Goal: Task Accomplishment & Management: Use online tool/utility

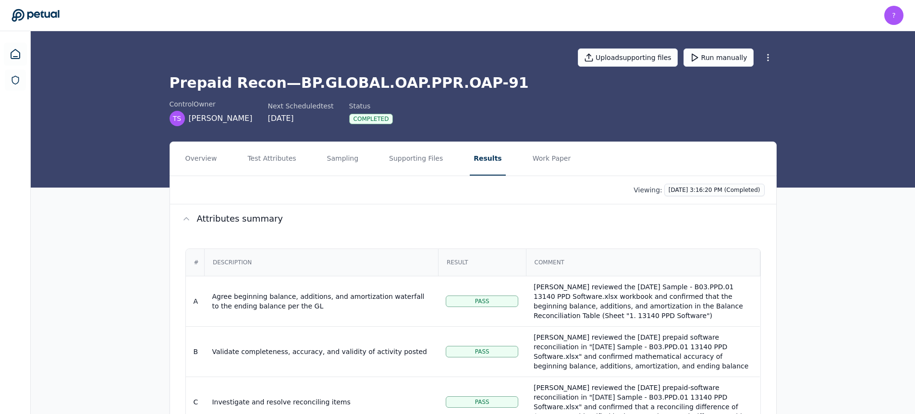
scroll to position [187, 0]
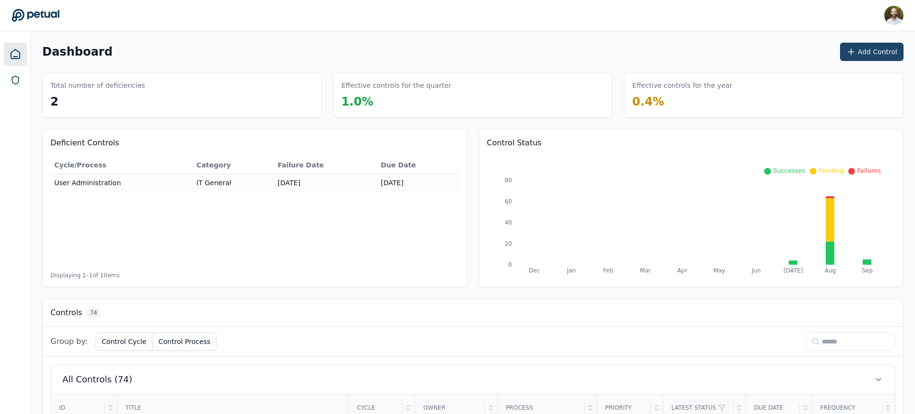
click at [871, 51] on button "Add Control" at bounding box center [871, 52] width 63 height 18
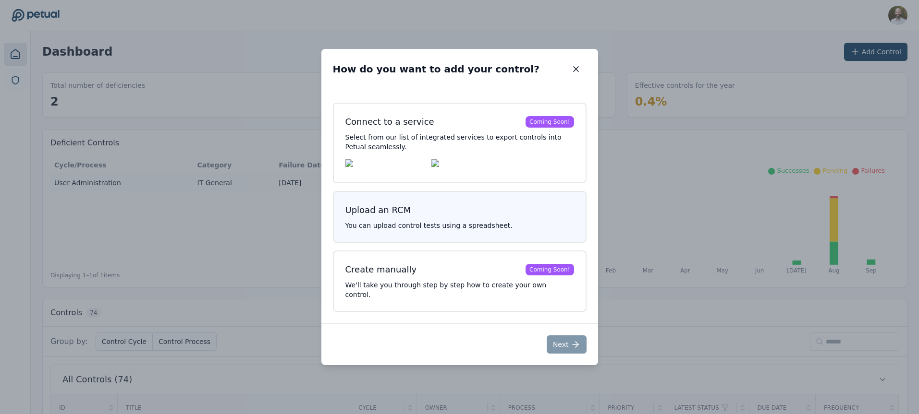
click at [457, 217] on h3 "Upload an RCM" at bounding box center [459, 210] width 229 height 13
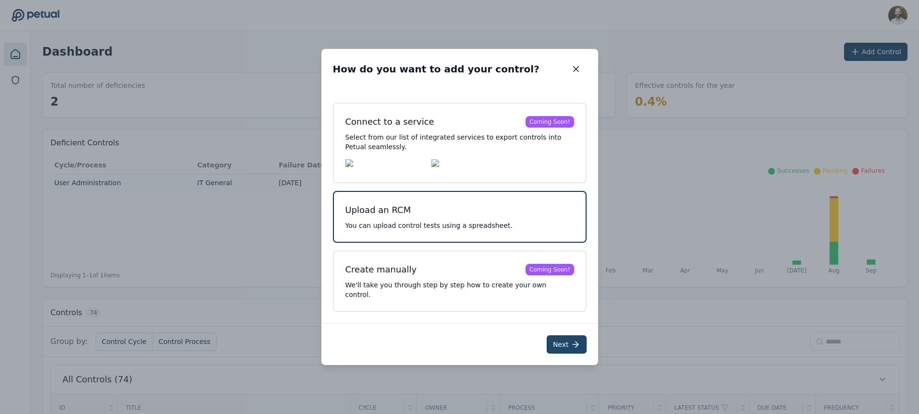
click at [571, 340] on icon at bounding box center [576, 345] width 10 height 10
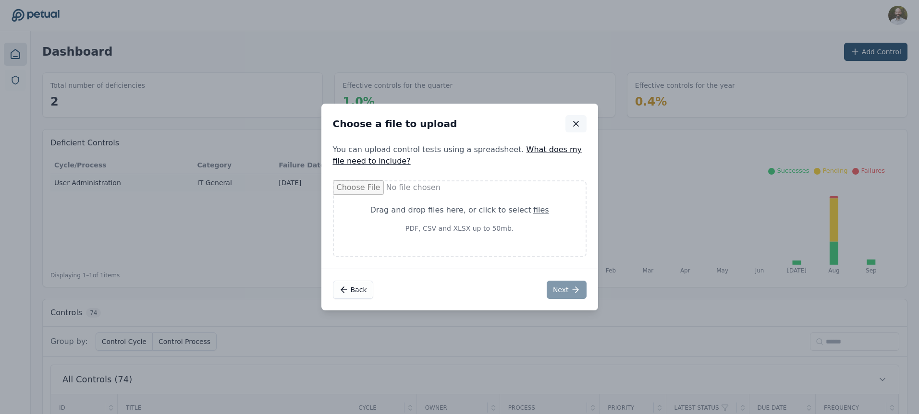
click at [576, 121] on icon "button" at bounding box center [576, 124] width 10 height 10
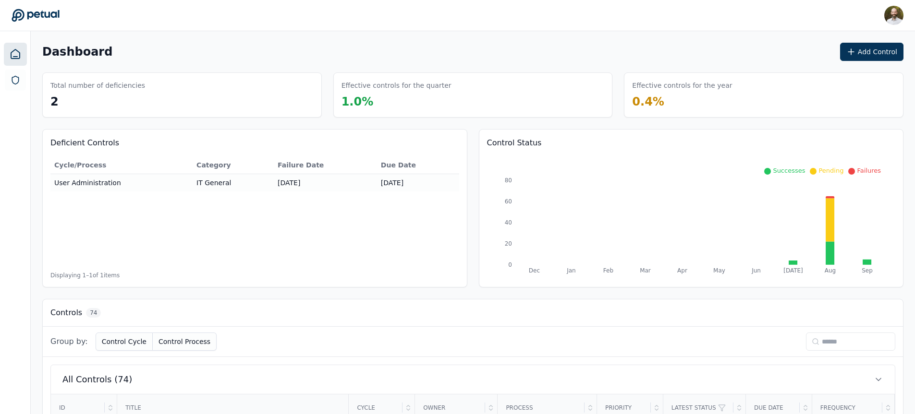
click at [836, 341] on input at bounding box center [850, 342] width 89 height 18
type input "**"
click at [473, 269] on div "Deficient Controls Cycle/Process Category Failure Date Due Date User Administra…" at bounding box center [472, 208] width 861 height 158
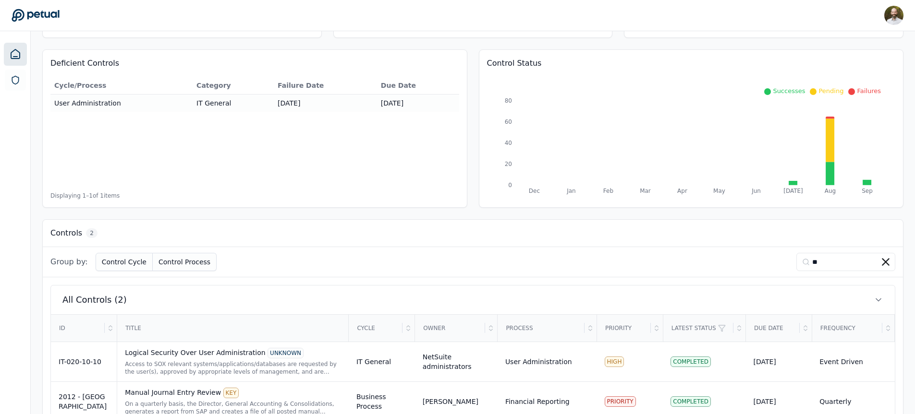
scroll to position [108, 0]
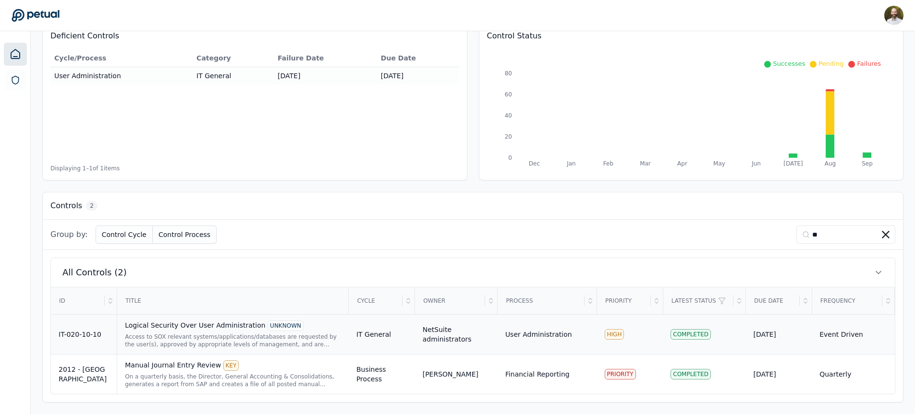
click at [452, 341] on div "NetSuite administrators" at bounding box center [456, 334] width 67 height 19
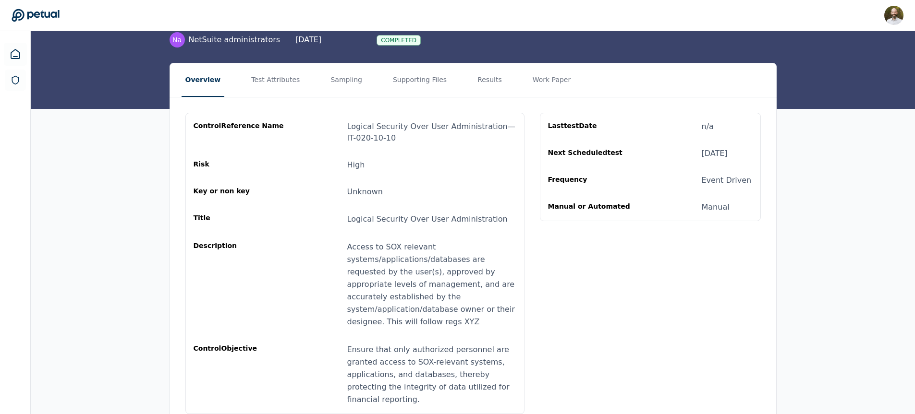
scroll to position [70, 0]
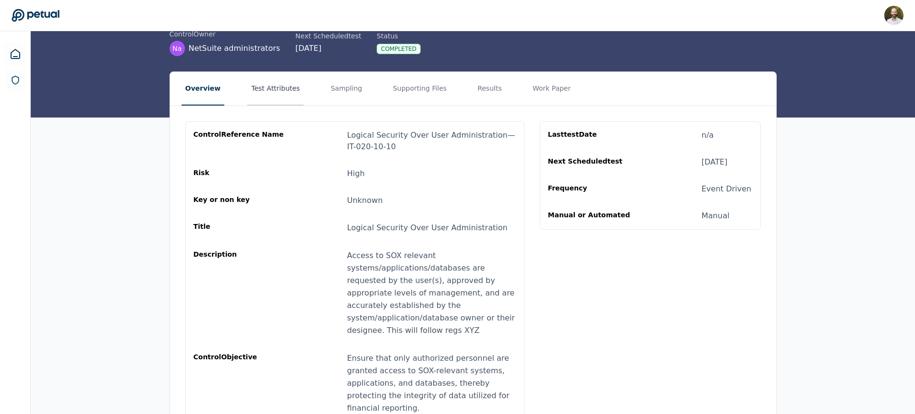
click at [267, 91] on button "Test Attributes" at bounding box center [275, 89] width 56 height 34
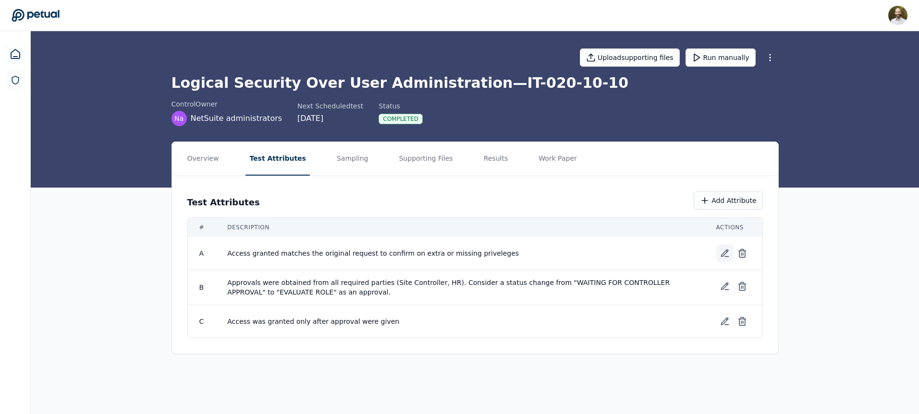
click at [724, 256] on icon at bounding box center [725, 254] width 10 height 10
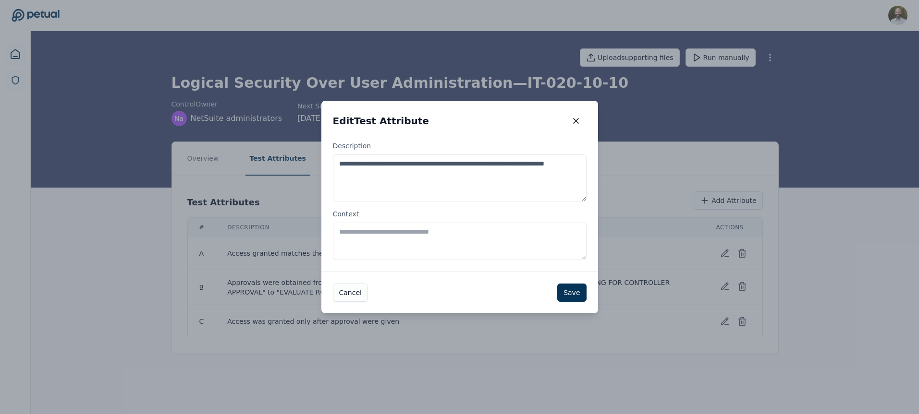
click at [390, 234] on textarea "Context" at bounding box center [460, 241] width 254 height 37
click at [349, 289] on button "Cancel" at bounding box center [350, 293] width 35 height 18
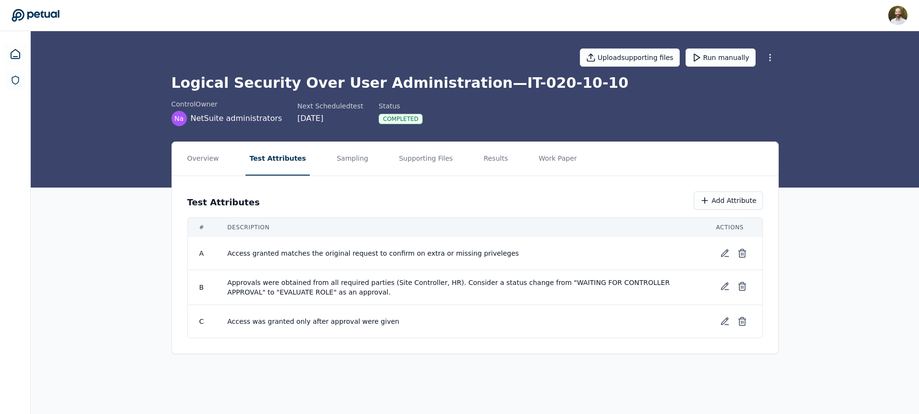
click at [472, 199] on div "Test Attributes Add Attribute" at bounding box center [474, 201] width 575 height 18
click at [345, 160] on button "Sampling" at bounding box center [352, 159] width 39 height 34
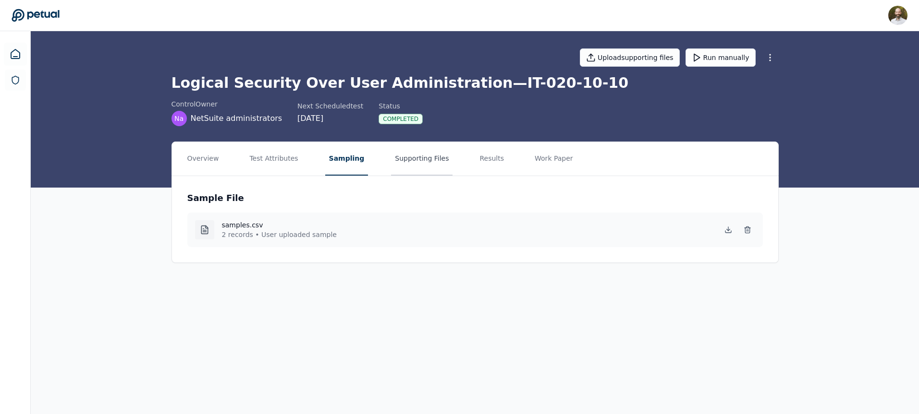
click at [415, 160] on button "Supporting Files" at bounding box center [421, 159] width 61 height 34
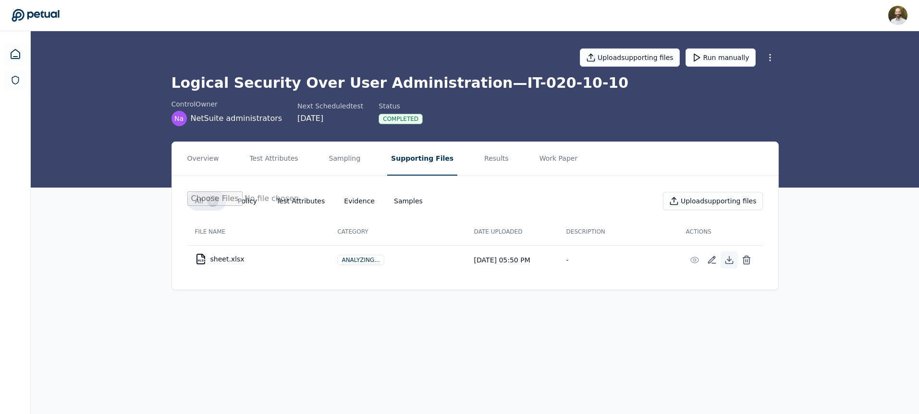
click at [729, 263] on icon at bounding box center [729, 261] width 10 height 10
click at [482, 153] on button "Results" at bounding box center [496, 159] width 32 height 34
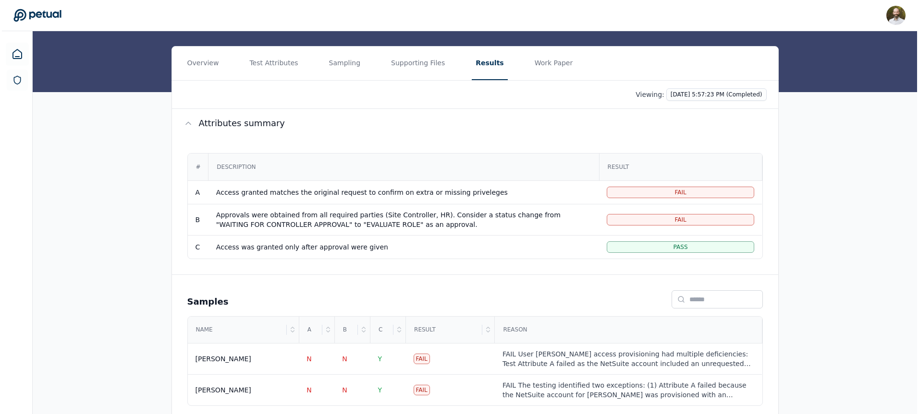
scroll to position [119, 0]
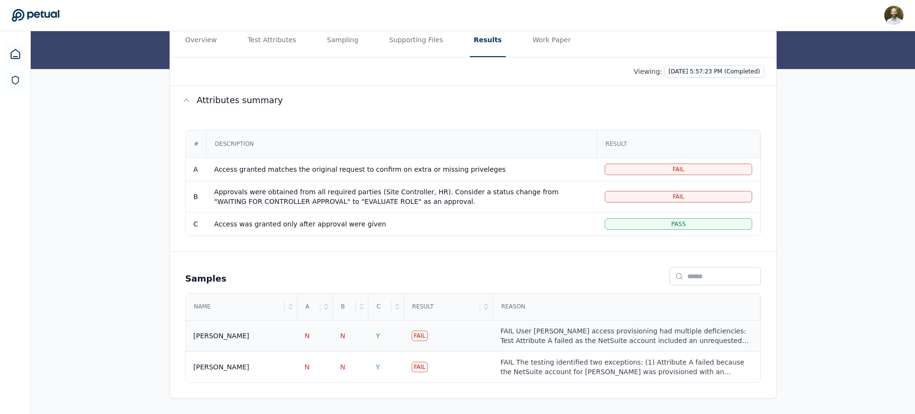
click at [507, 340] on div "FAIL User [PERSON_NAME] access provisioning had multiple deficiencies: Test Att…" at bounding box center [626, 336] width 252 height 19
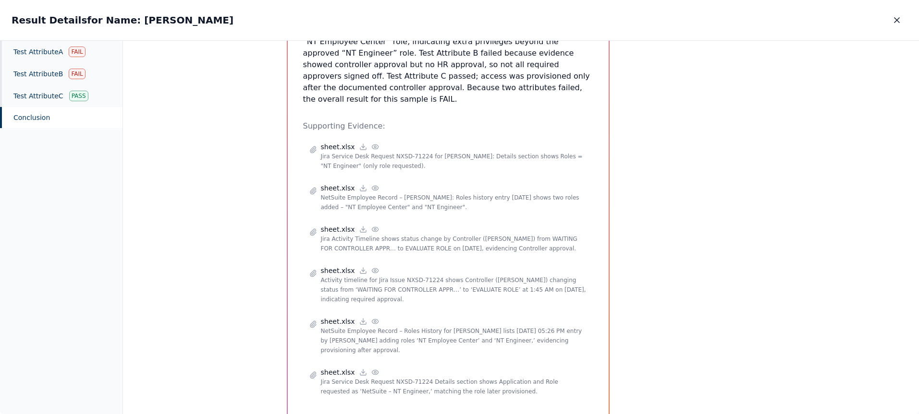
scroll to position [397, 0]
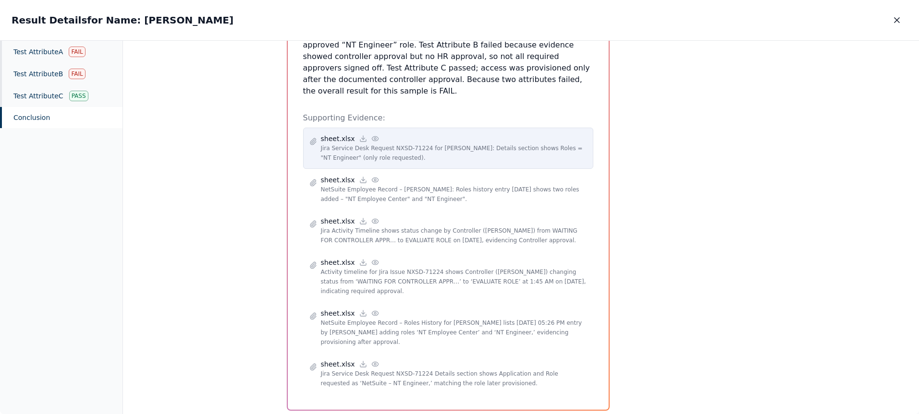
click at [374, 138] on circle at bounding box center [375, 139] width 2 height 2
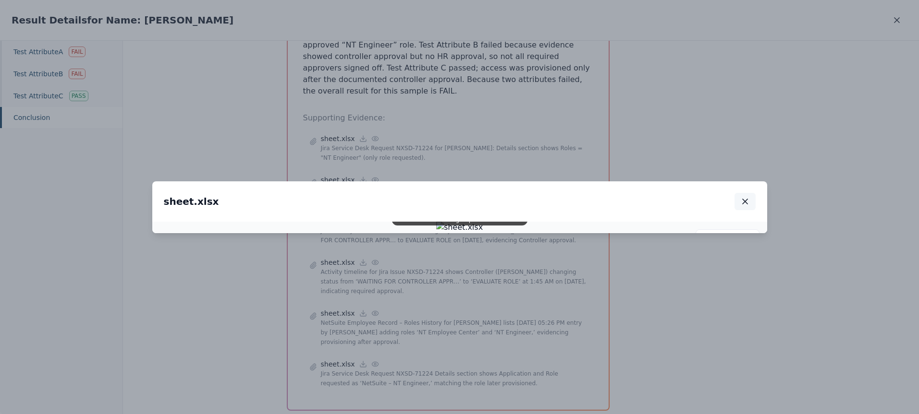
click at [747, 197] on icon "button" at bounding box center [745, 202] width 10 height 10
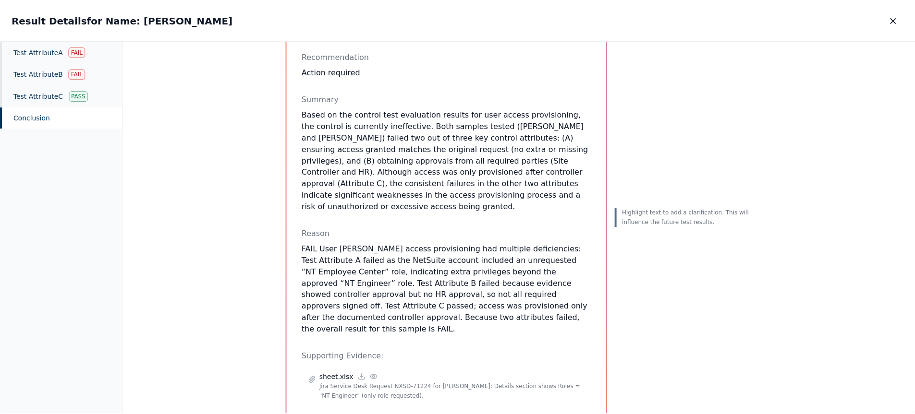
scroll to position [0, 0]
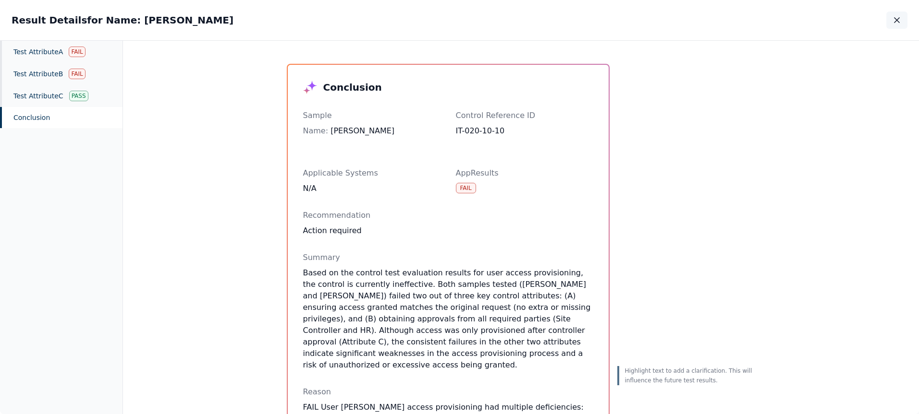
click at [898, 21] on icon "button" at bounding box center [896, 20] width 5 height 5
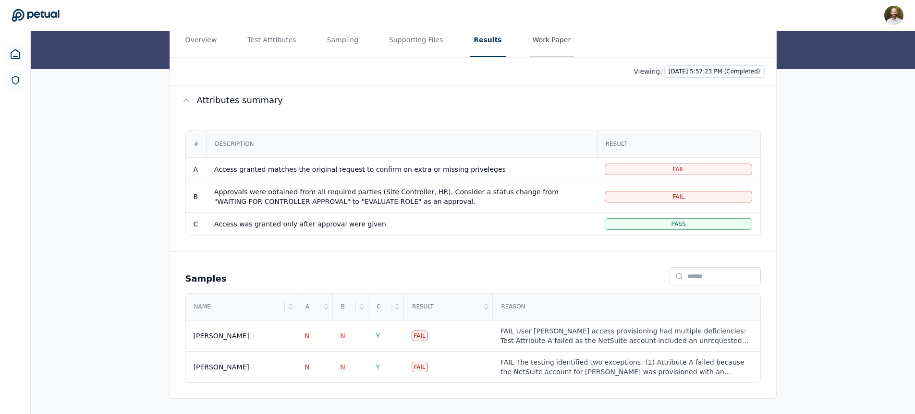
click at [538, 40] on button "Work Paper" at bounding box center [552, 41] width 46 height 34
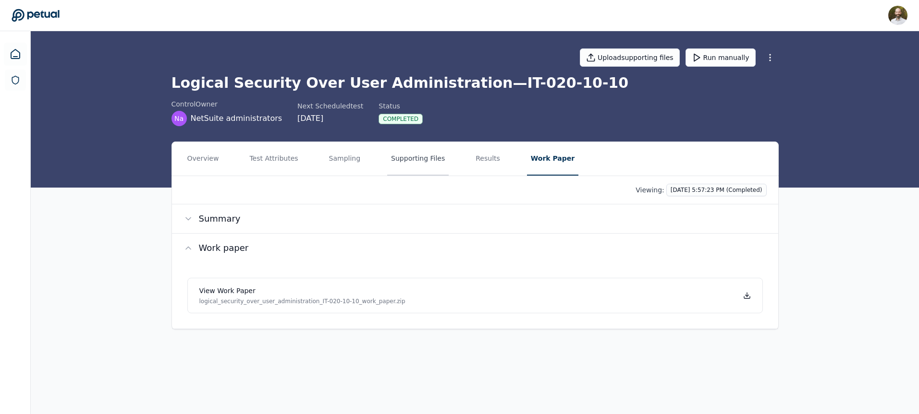
click at [393, 163] on button "Supporting Files" at bounding box center [417, 159] width 61 height 34
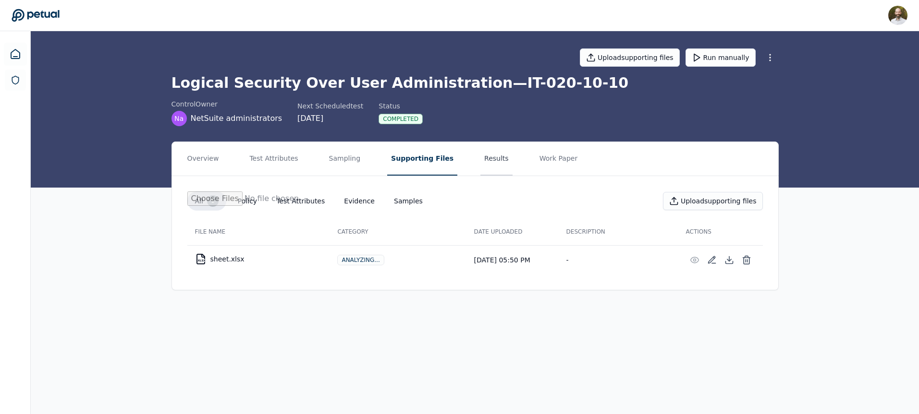
click at [480, 154] on button "Results" at bounding box center [496, 159] width 32 height 34
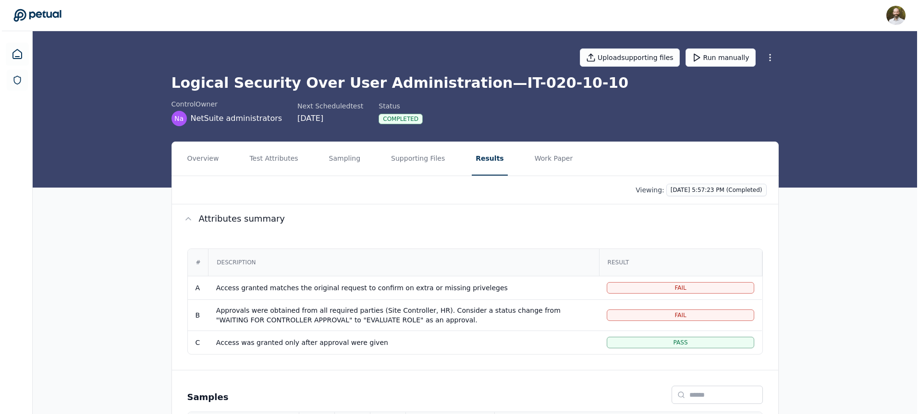
scroll to position [119, 0]
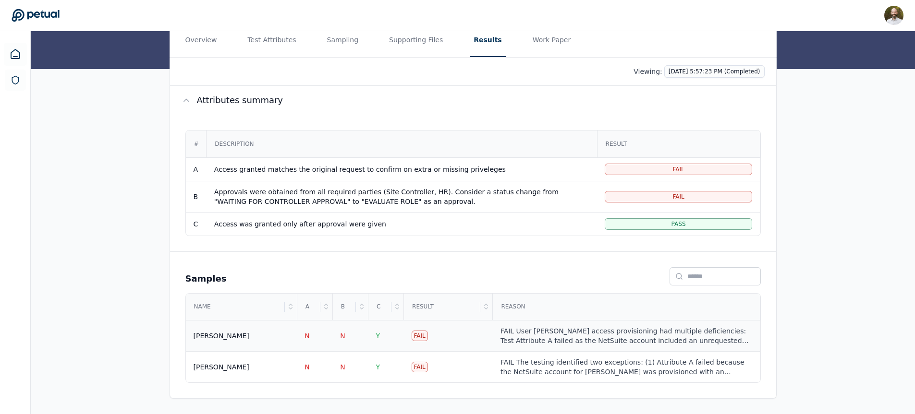
click at [527, 331] on div "FAIL User [PERSON_NAME] access provisioning had multiple deficiencies: Test Att…" at bounding box center [626, 336] width 252 height 19
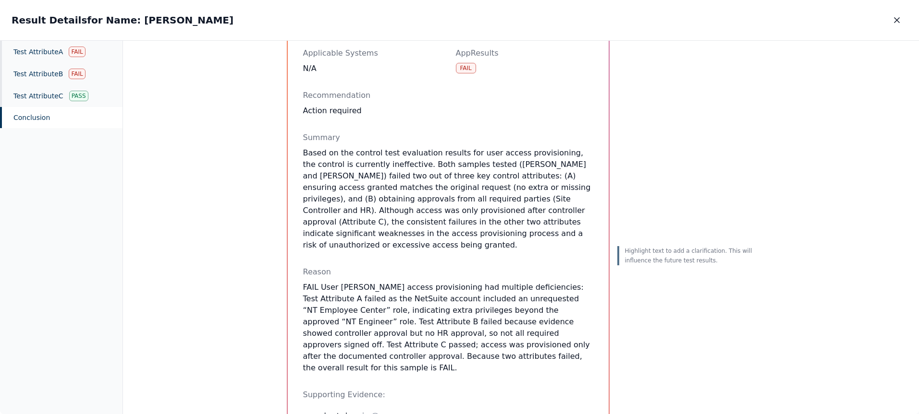
scroll to position [132, 0]
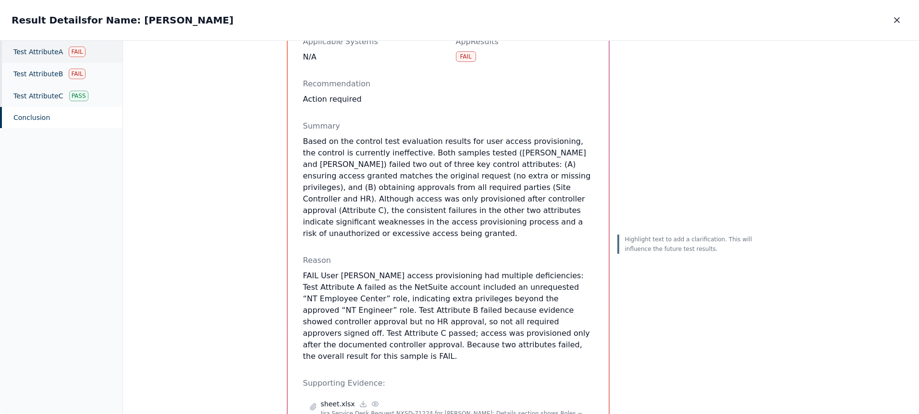
click at [38, 52] on div "Test Attribute A Fail" at bounding box center [61, 52] width 122 height 22
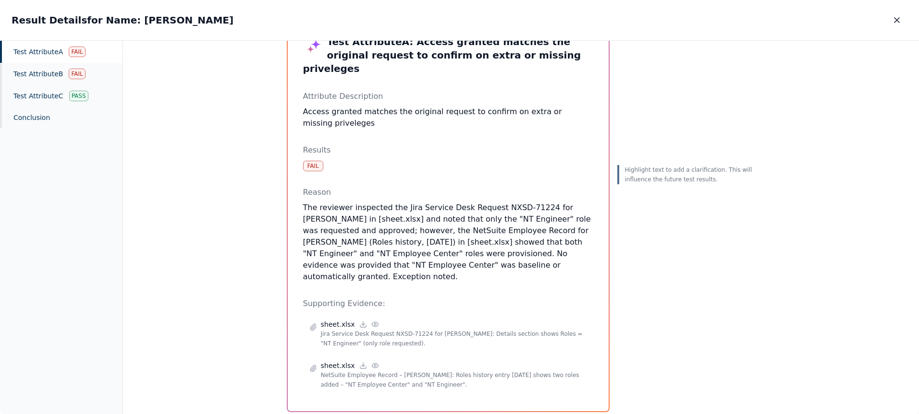
click at [503, 242] on p "The reviewer inspected the Jira Service Desk Request NXSD-71224 for [PERSON_NAM…" at bounding box center [448, 242] width 290 height 81
